Goal: Transaction & Acquisition: Book appointment/travel/reservation

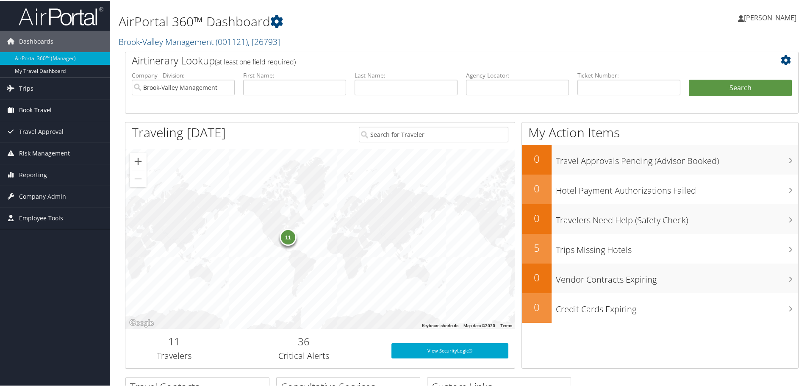
click at [71, 105] on link "Book Travel" at bounding box center [55, 109] width 110 height 21
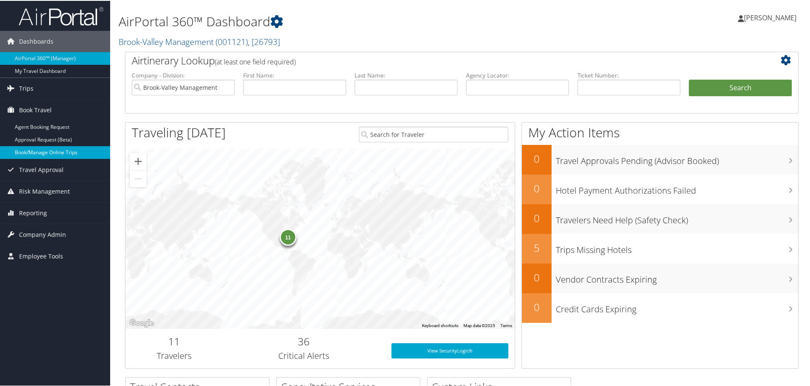
click at [63, 158] on link "Book/Manage Online Trips" at bounding box center [55, 151] width 110 height 13
